Goal: Information Seeking & Learning: Learn about a topic

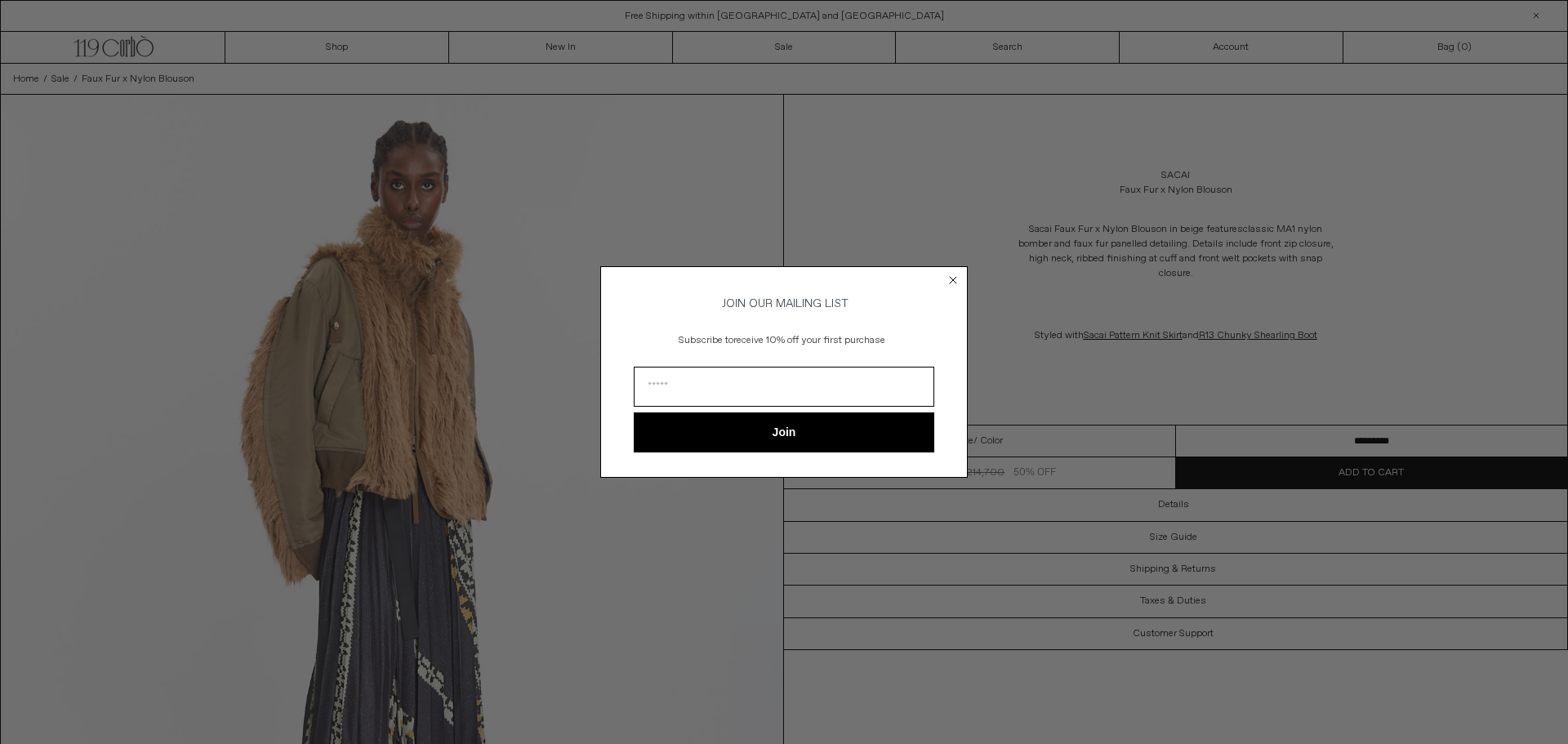
click at [951, 281] on circle "Close dialog" at bounding box center [953, 280] width 16 height 16
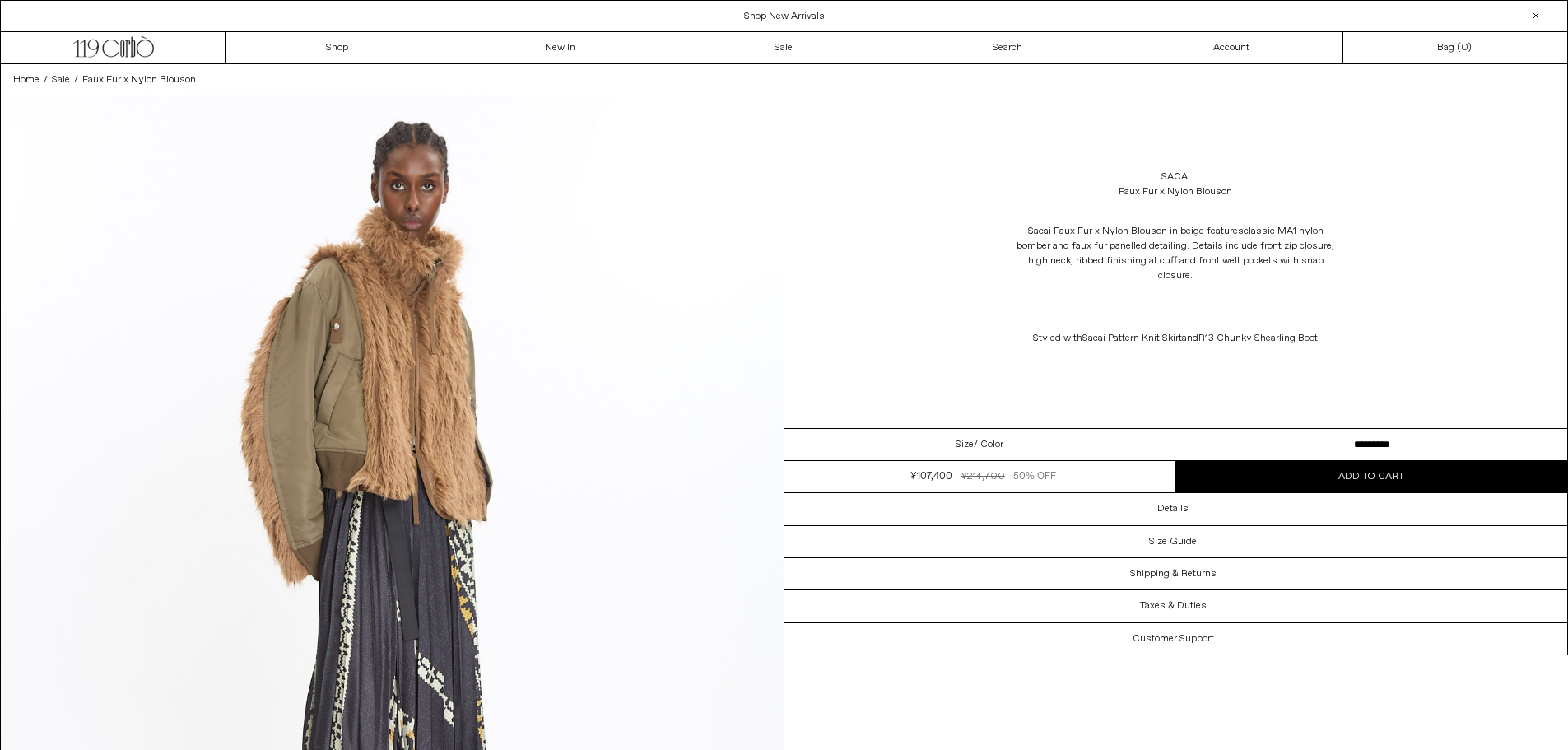
click at [1081, 434] on div "Size / Color" at bounding box center [980, 445] width 392 height 32
click at [1230, 429] on select "**********" at bounding box center [1371, 445] width 392 height 32
click at [1464, 307] on div "Sacai Faux Fur x Nylon Blouson in beige features classic MA1 nylon bomber and f…" at bounding box center [1176, 285] width 784 height 155
click at [1189, 178] on link "Sacai" at bounding box center [1175, 177] width 28 height 15
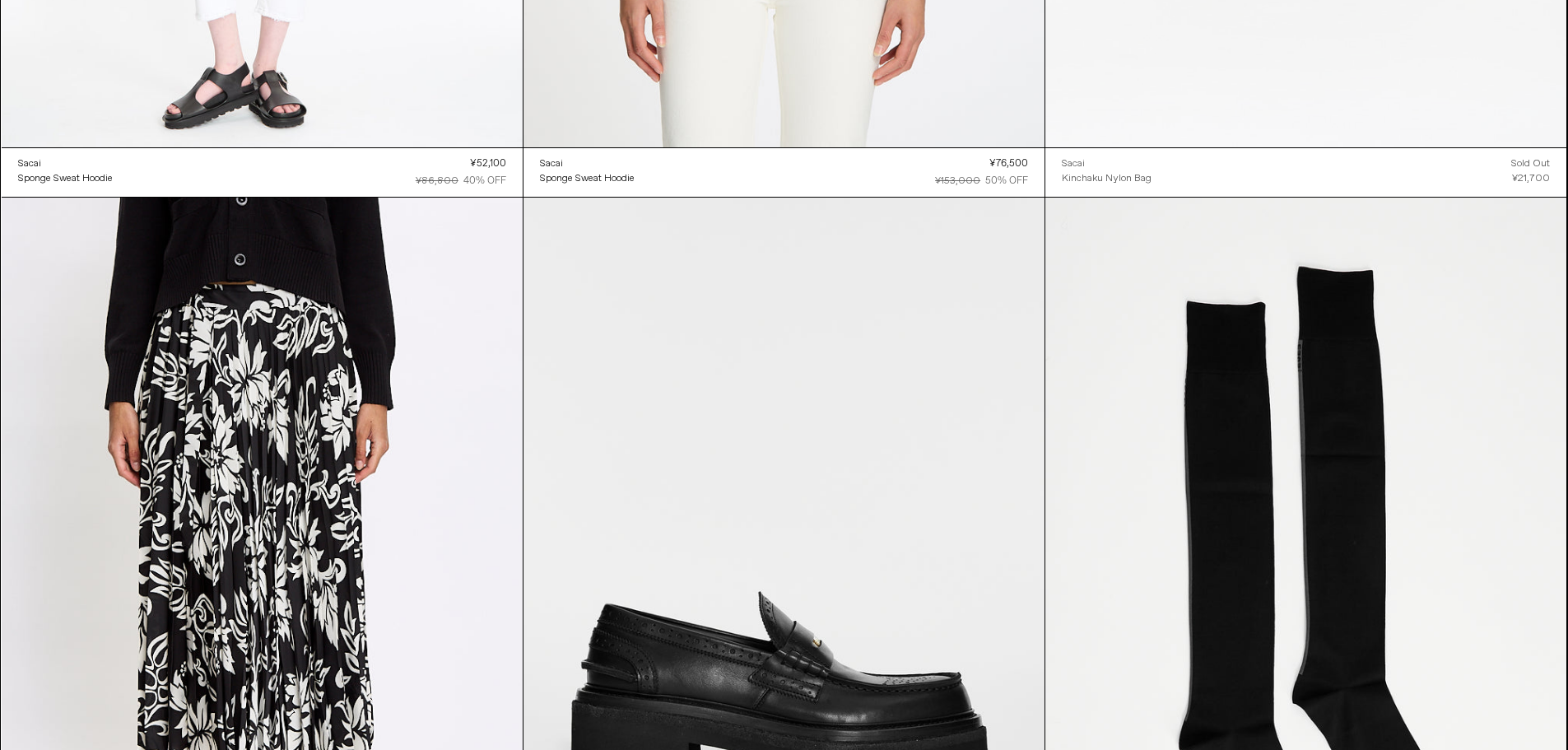
scroll to position [6091, 0]
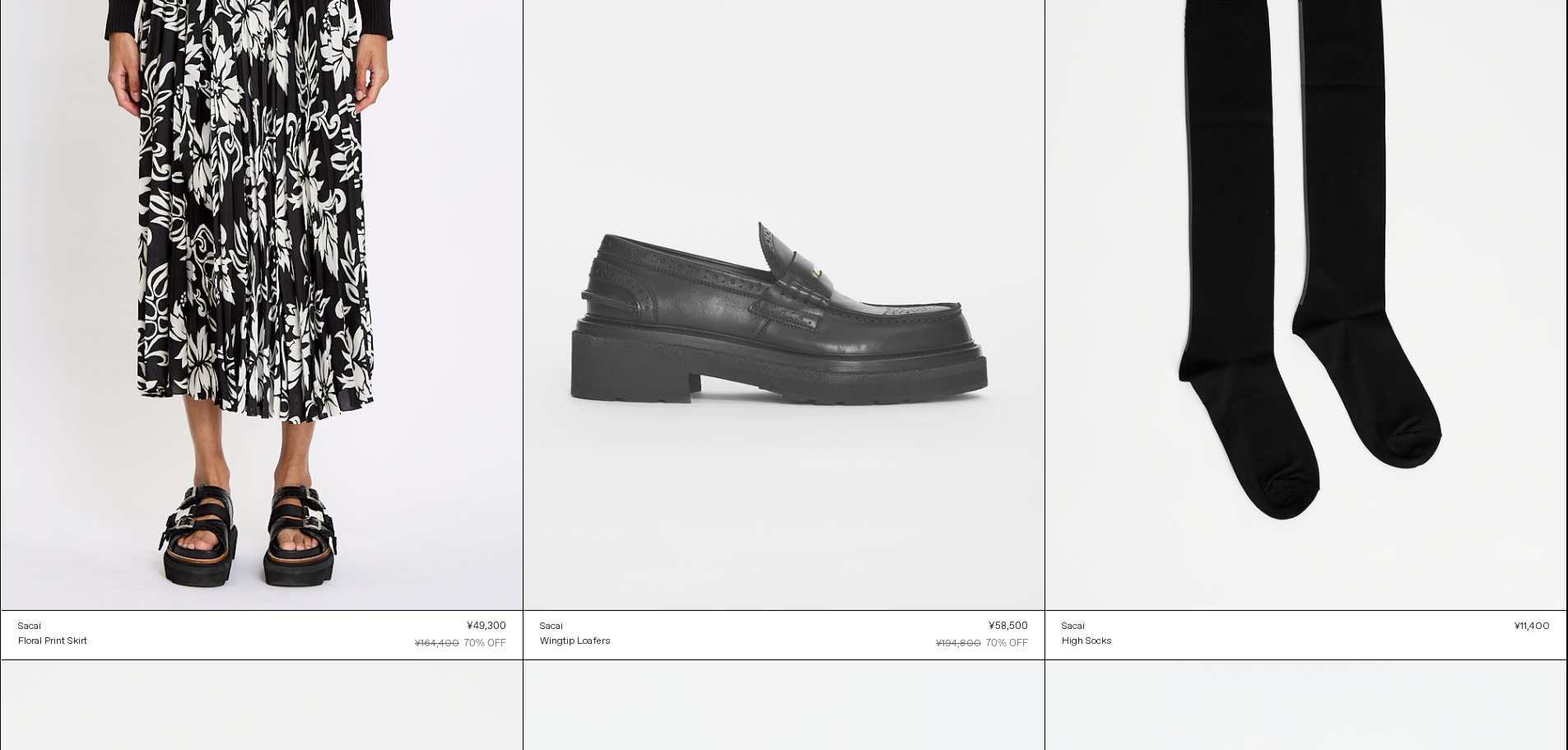
click at [741, 338] on at bounding box center [784, 219] width 521 height 782
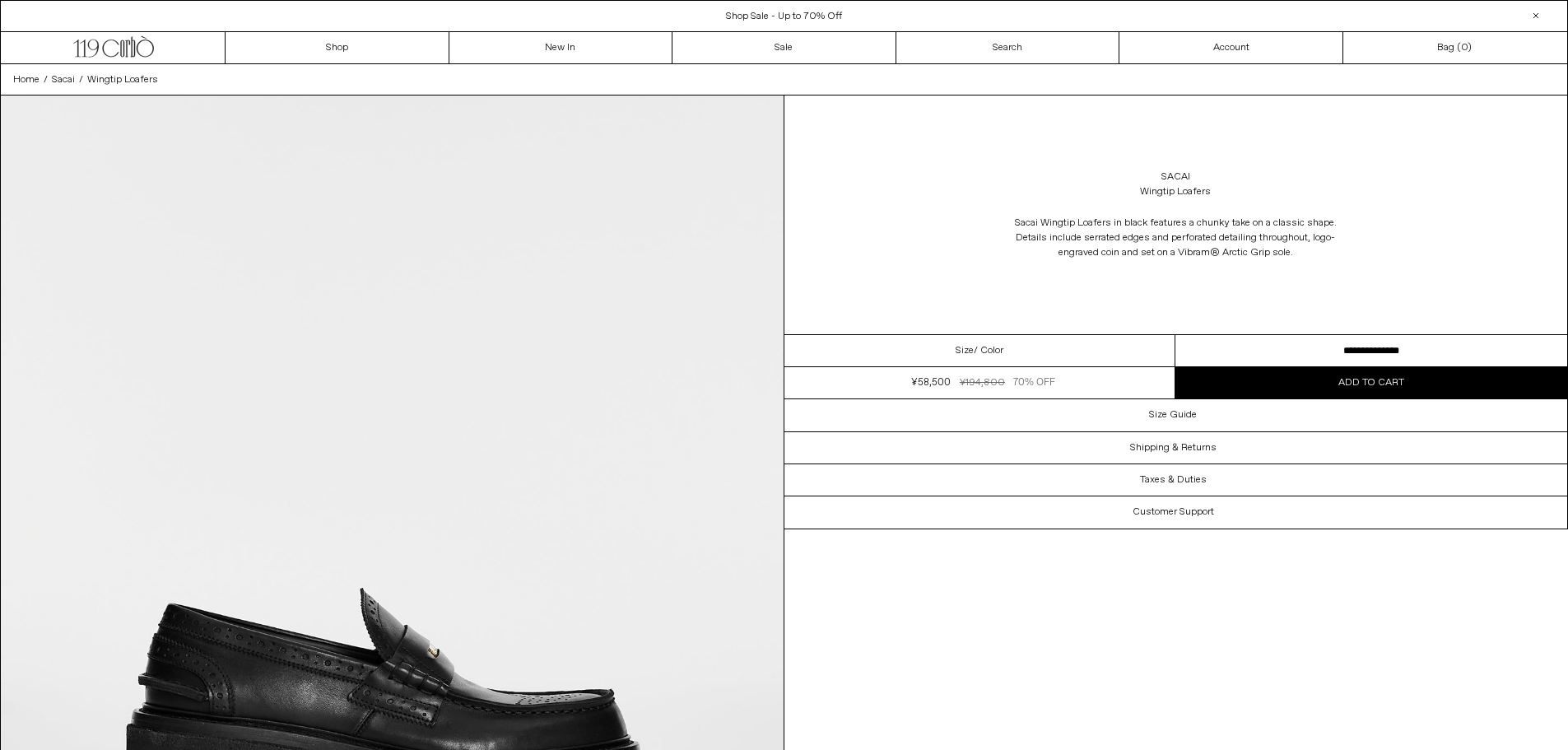
click at [1315, 339] on select "**********" at bounding box center [1371, 350] width 392 height 32
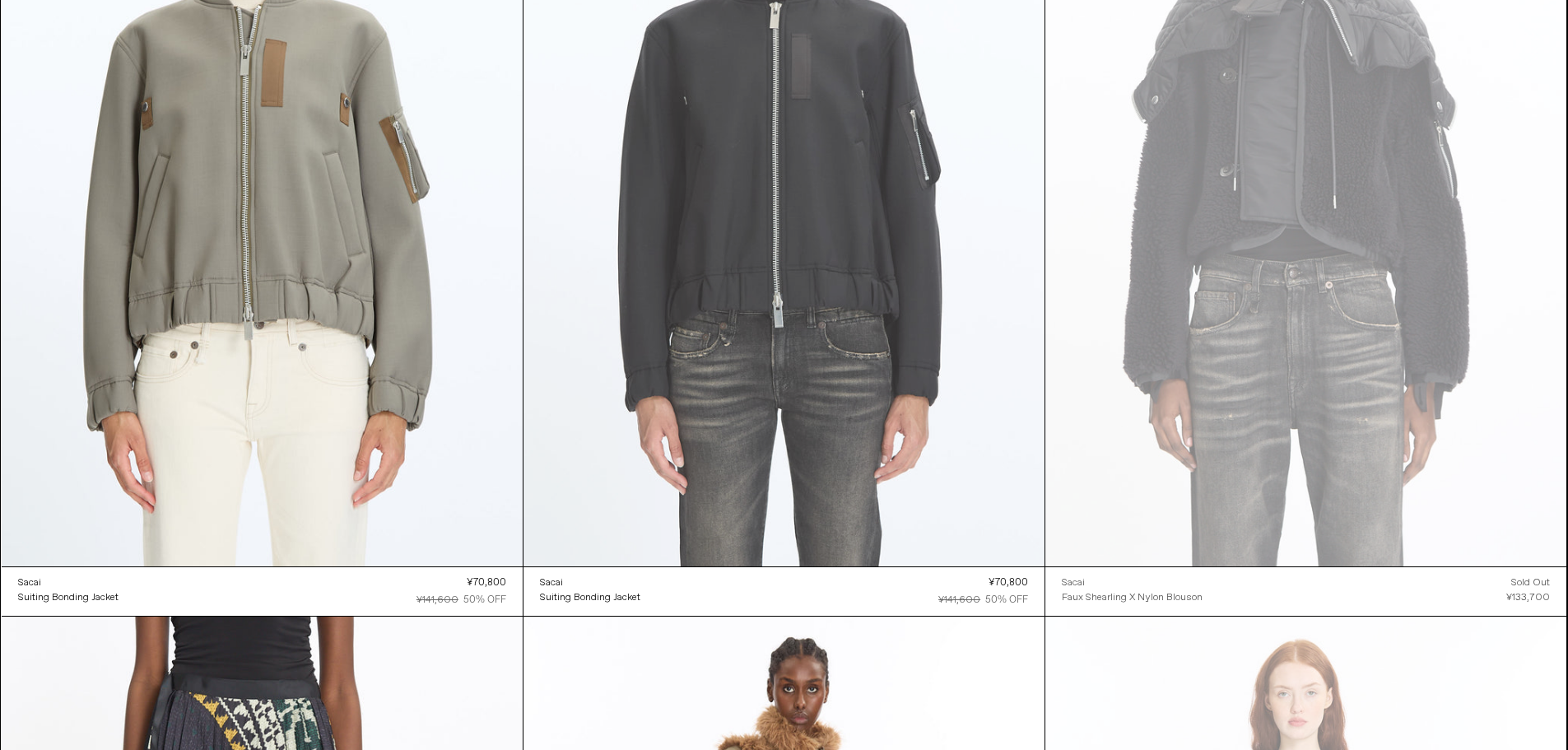
scroll to position [3866, 0]
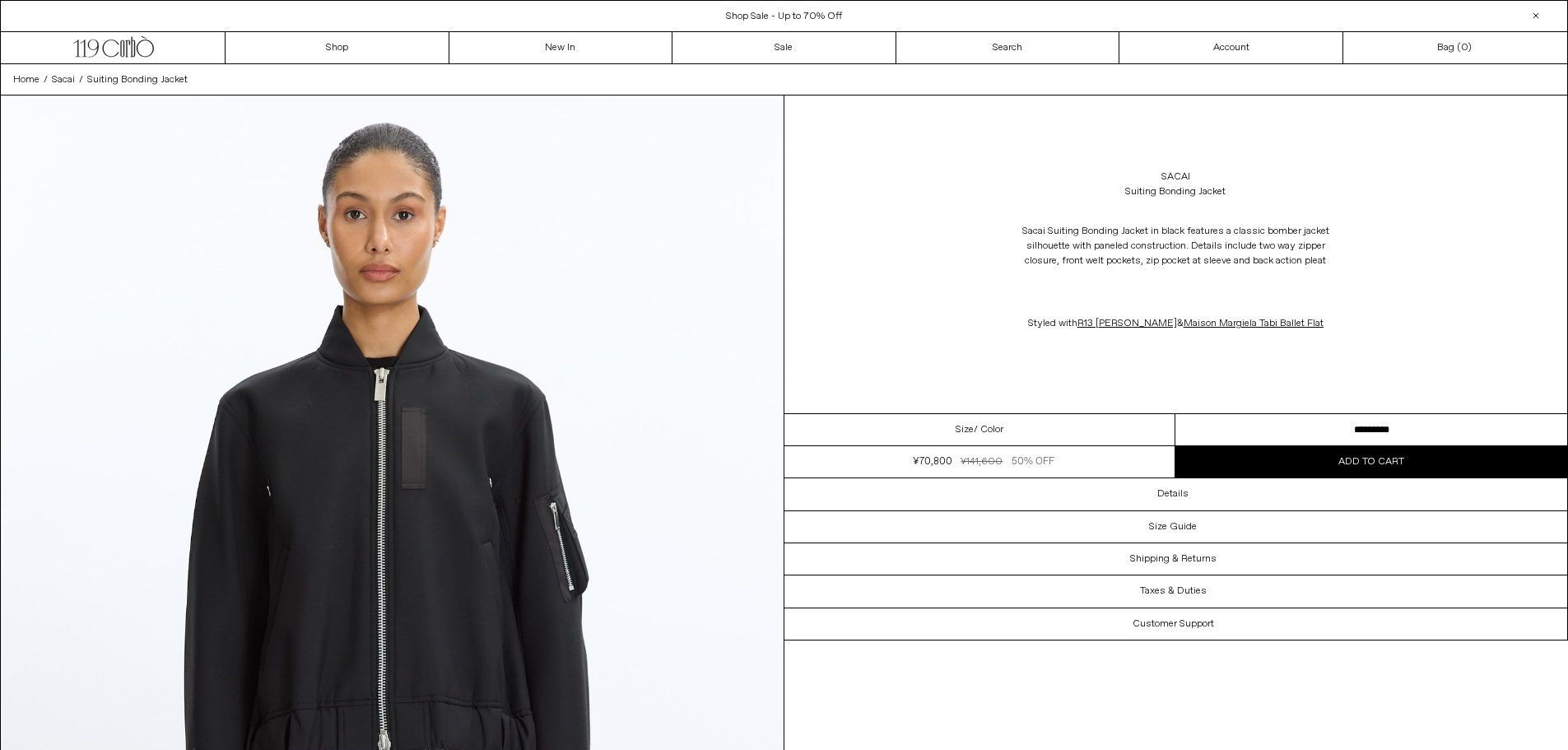
click at [1261, 424] on select "**********" at bounding box center [1371, 430] width 392 height 32
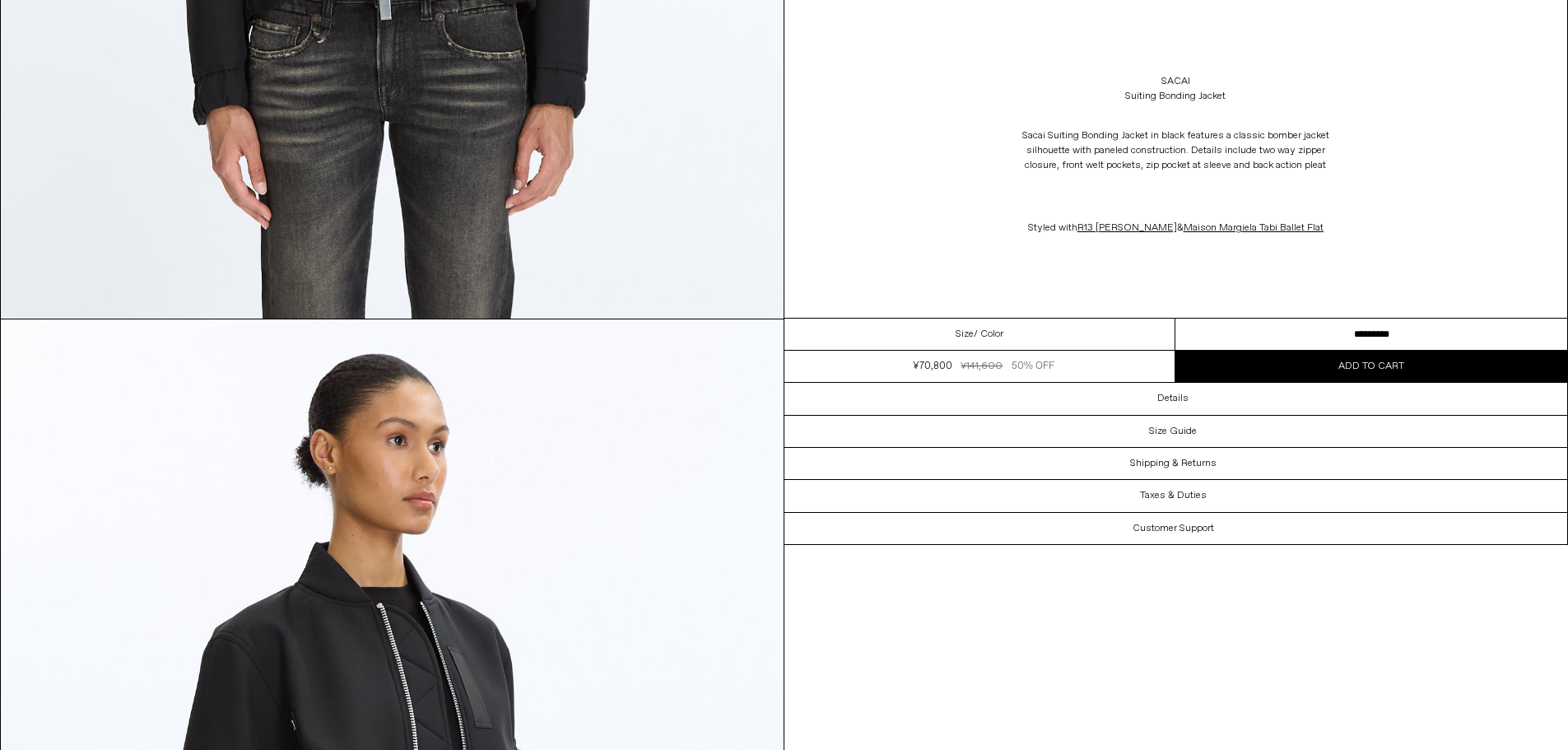
scroll to position [823, 0]
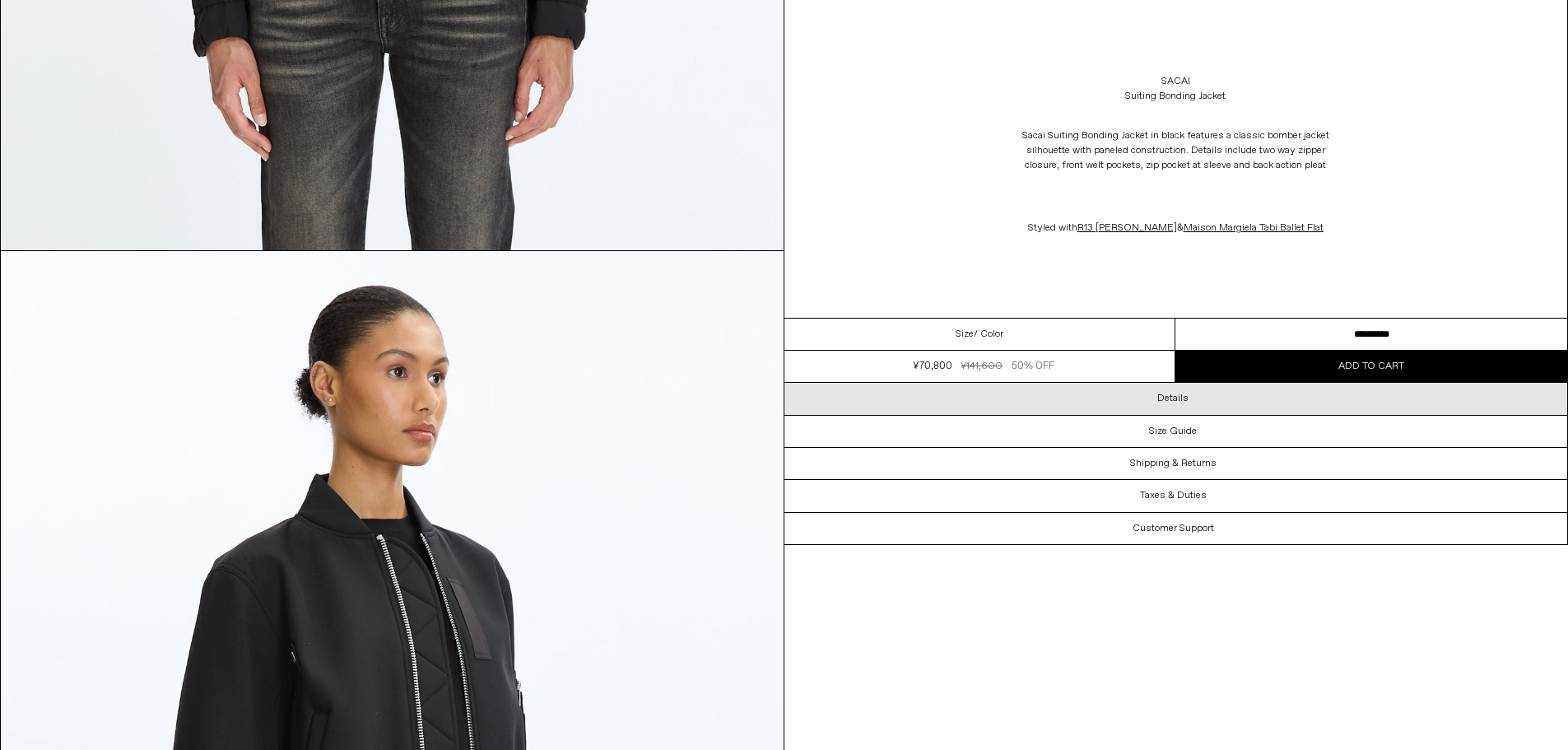
click at [1199, 401] on div "Details" at bounding box center [1176, 399] width 784 height 31
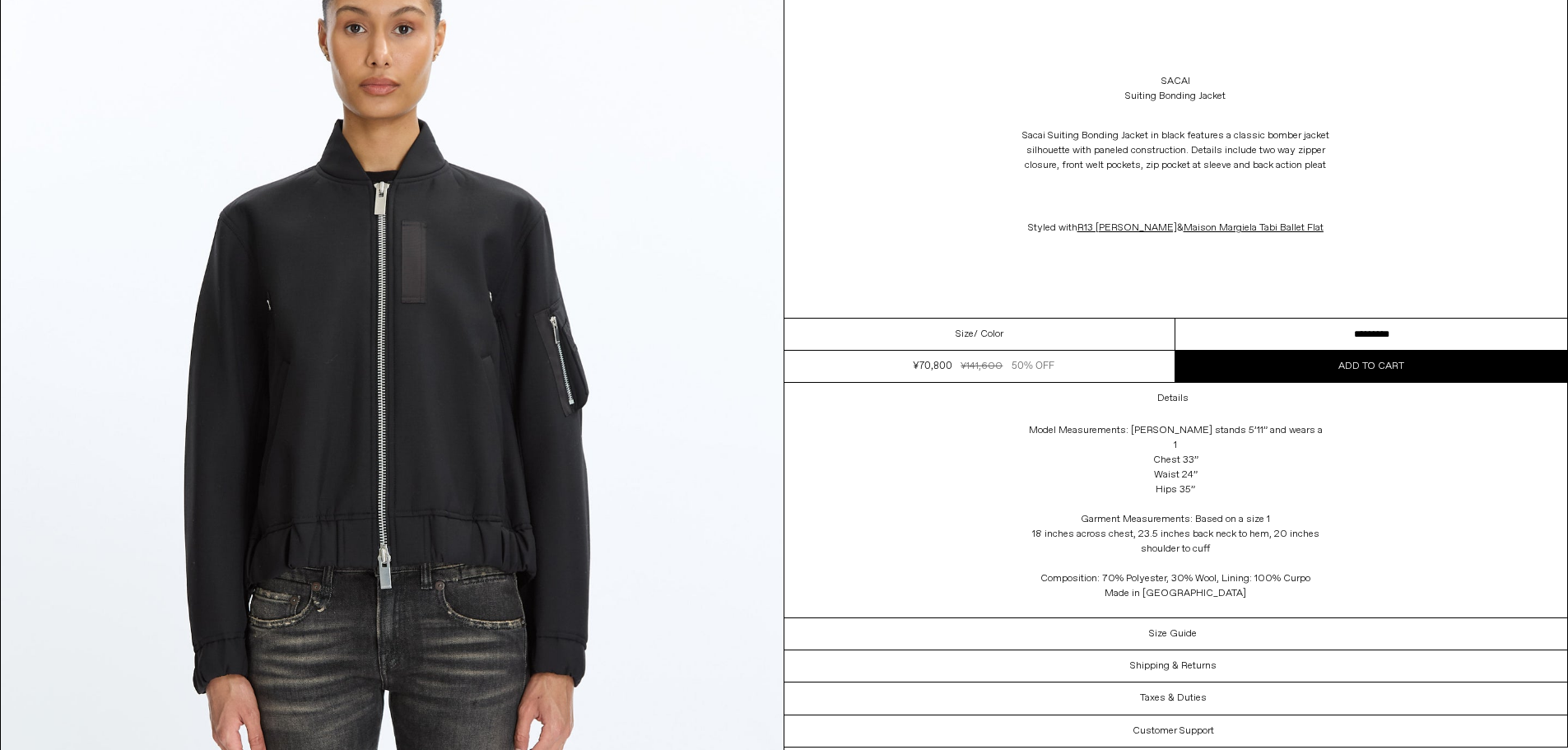
scroll to position [0, 0]
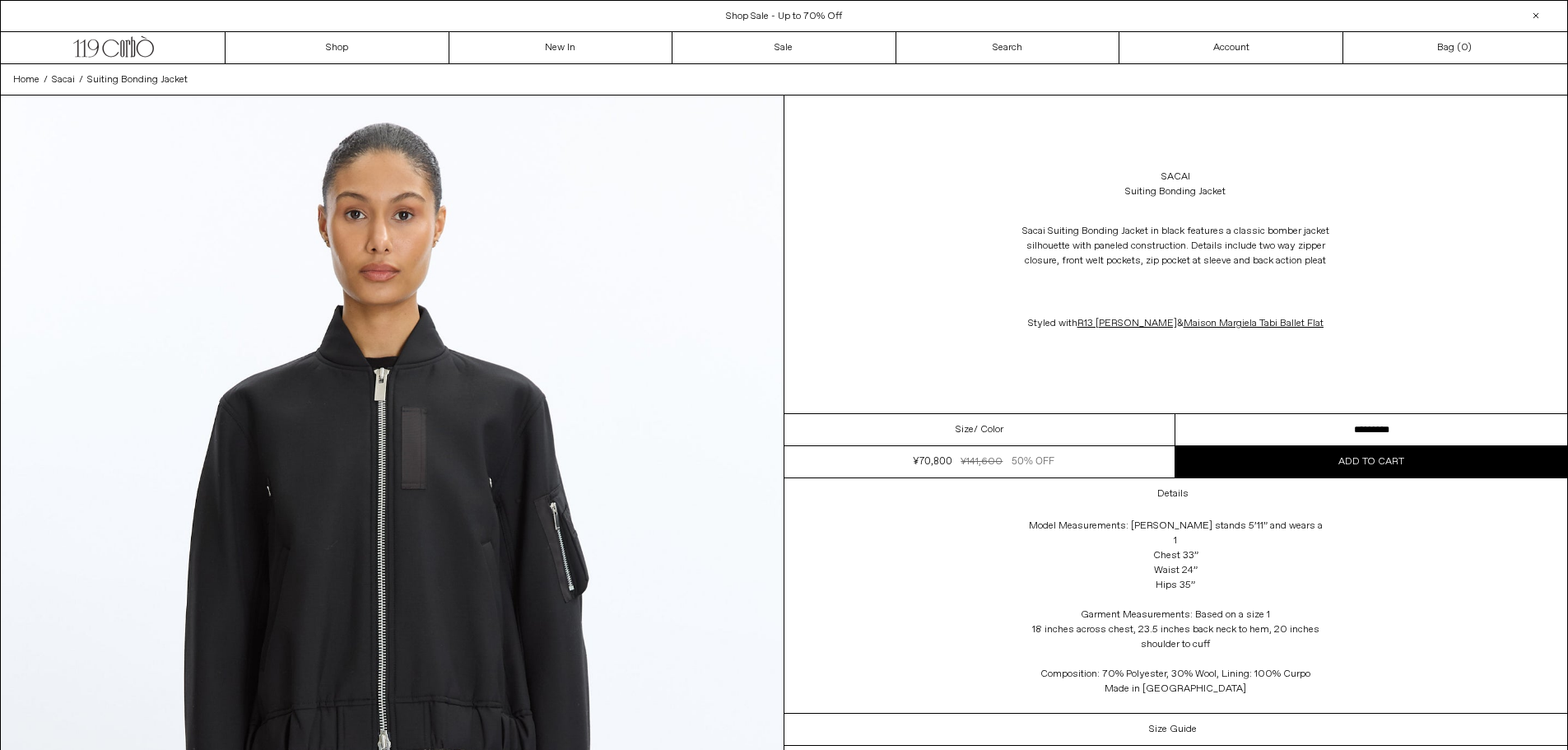
click at [1468, 584] on div "Details Model Measurements: Hayley stands 5’11” and wears a 1 Chest 33” Waist 2…" at bounding box center [1176, 595] width 784 height 235
click at [1180, 176] on link "Sacai" at bounding box center [1175, 177] width 28 height 15
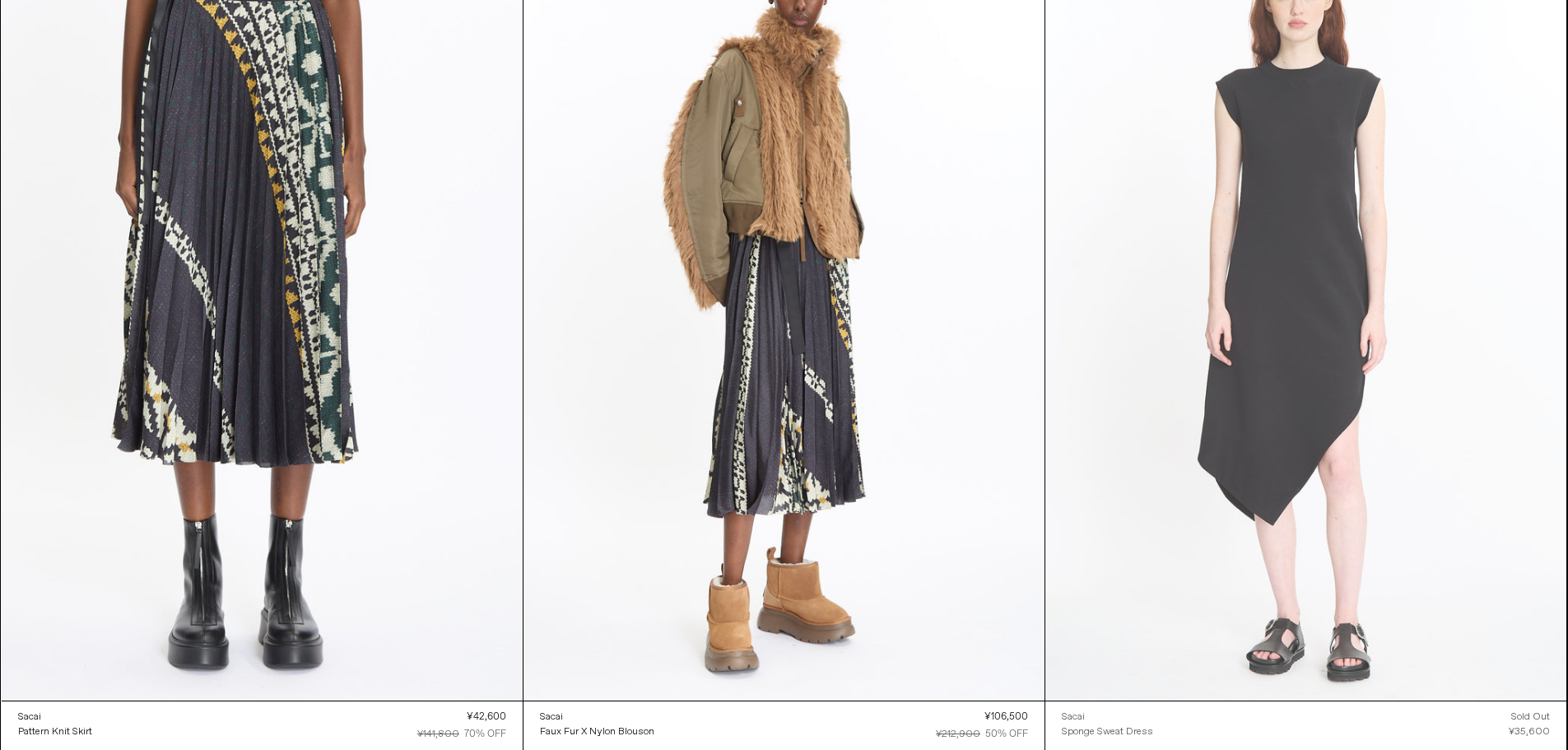
scroll to position [4363, 0]
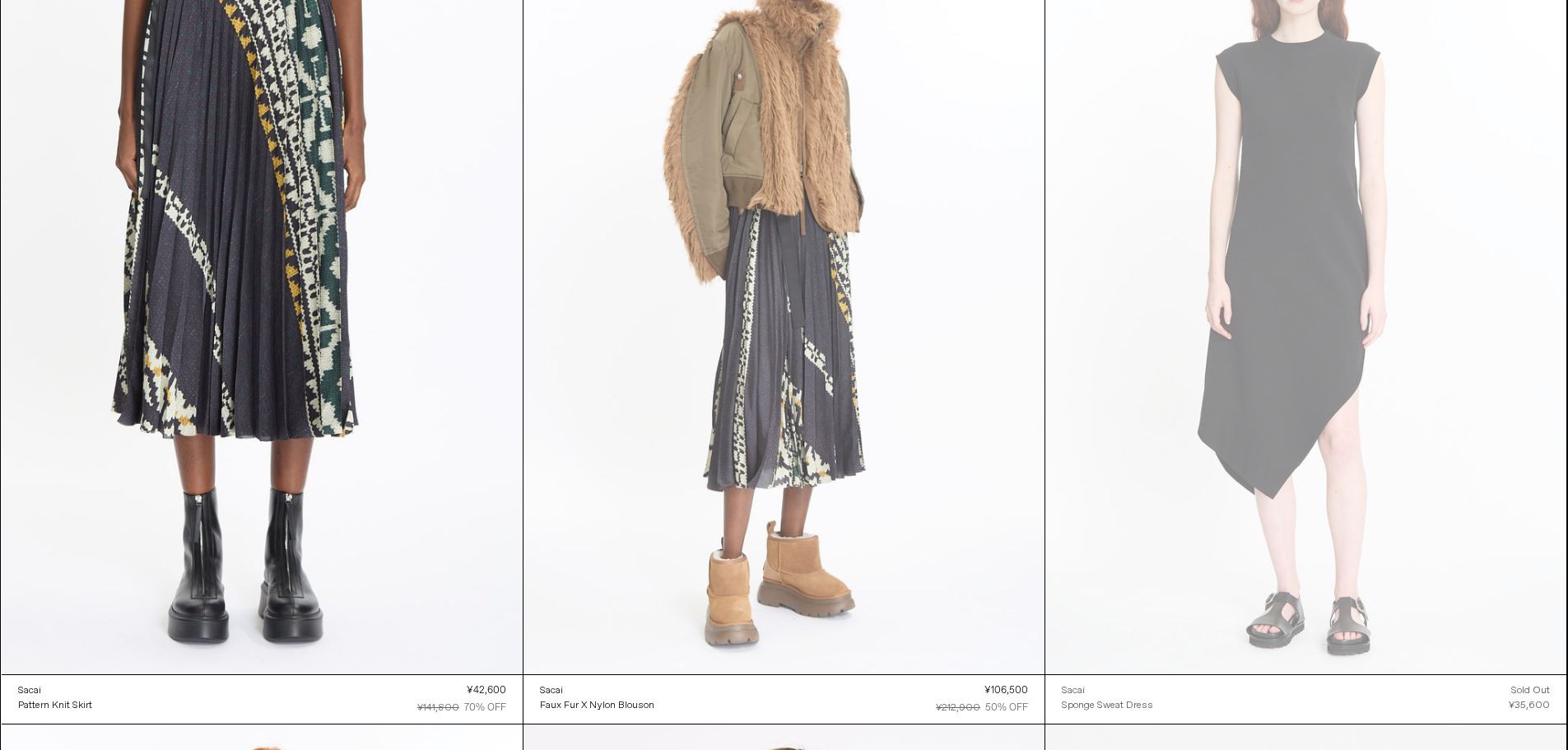
click at [898, 145] on at bounding box center [784, 283] width 521 height 782
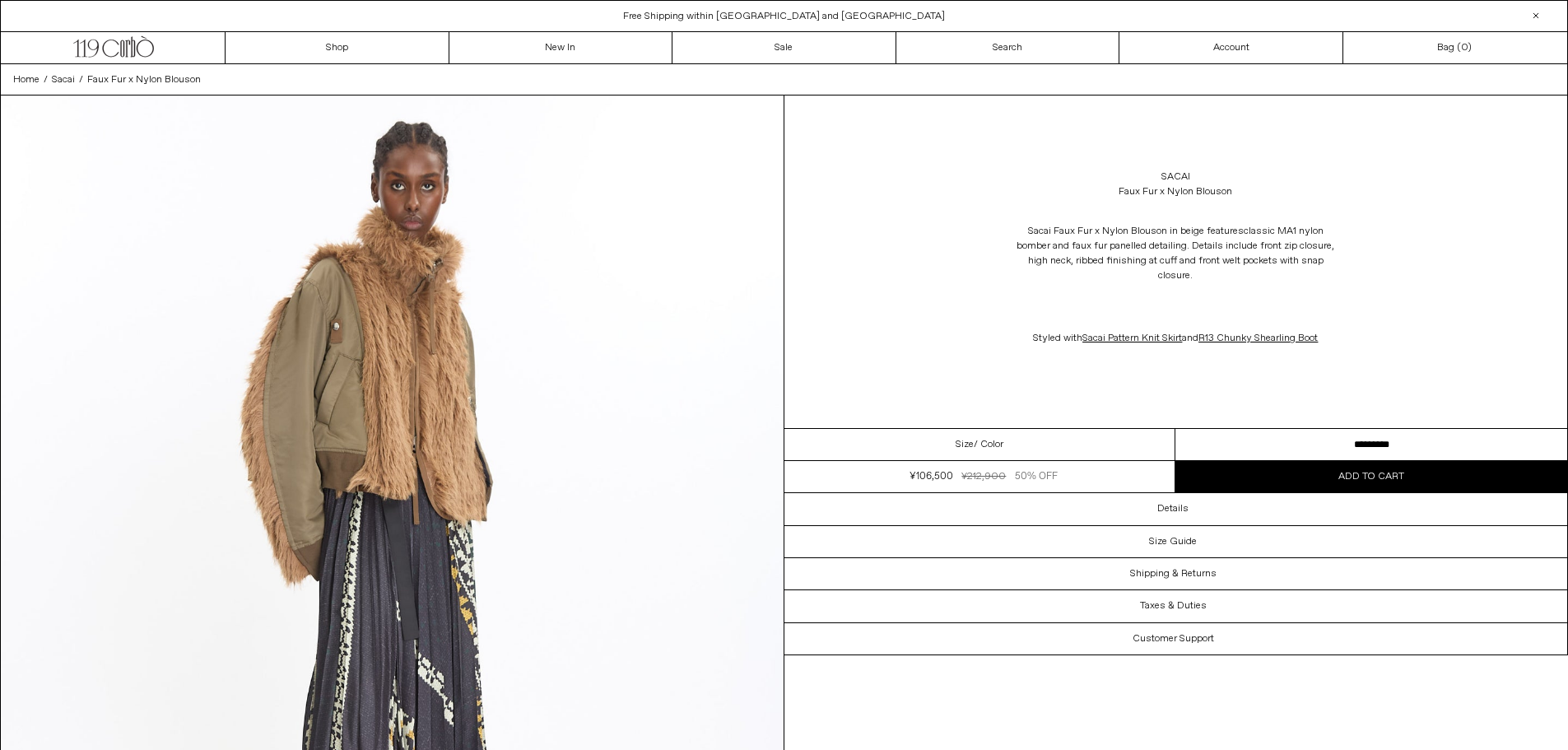
click at [1278, 433] on select "**********" at bounding box center [1371, 445] width 392 height 32
click at [1403, 344] on div "Sacai Faux Fur x Nylon Blouson in beige features classic MA1 nylon bomber and f…" at bounding box center [1176, 285] width 784 height 155
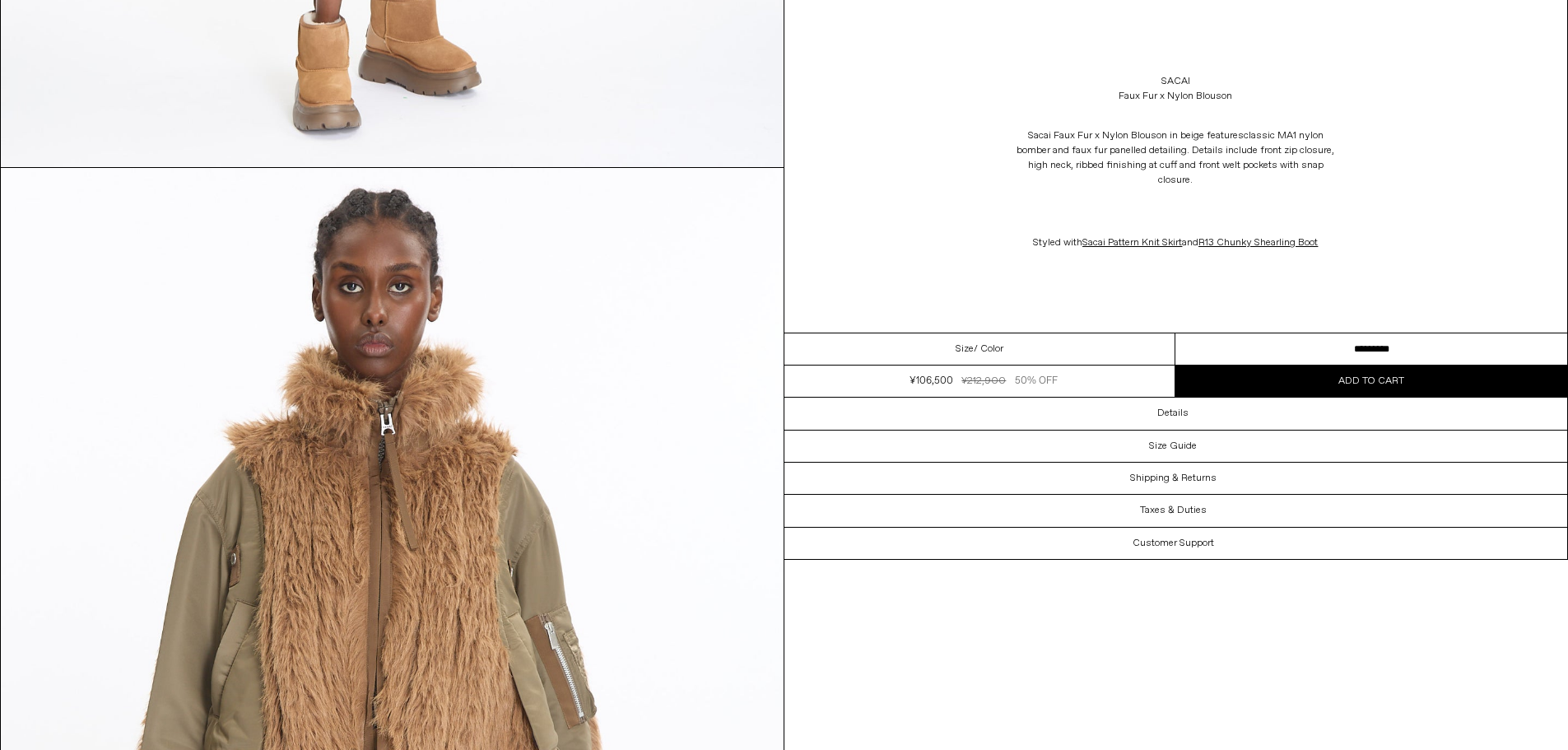
scroll to position [905, 0]
drag, startPoint x: 1331, startPoint y: 630, endPoint x: 1259, endPoint y: 582, distance: 86.5
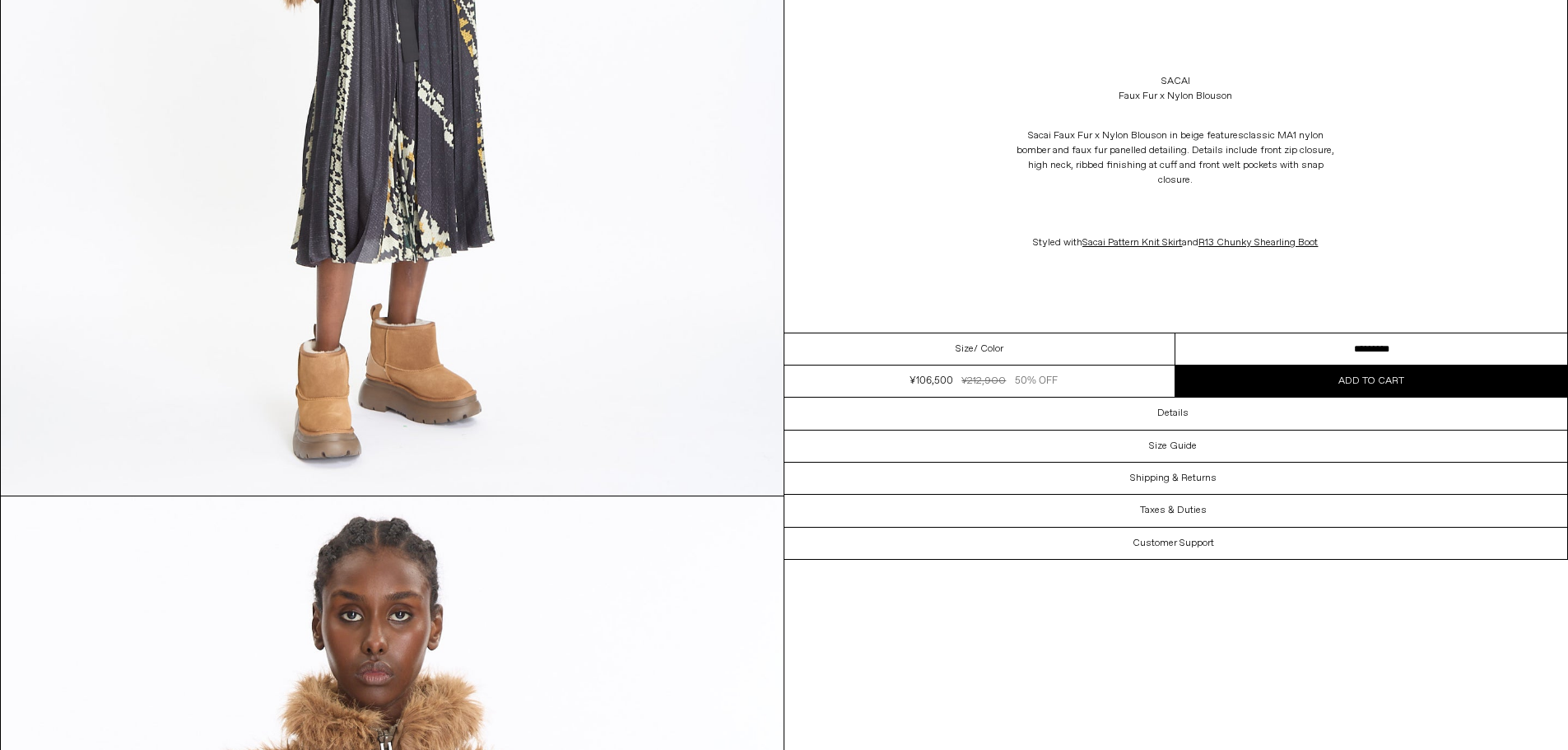
scroll to position [247, 0]
